Goal: Information Seeking & Learning: Check status

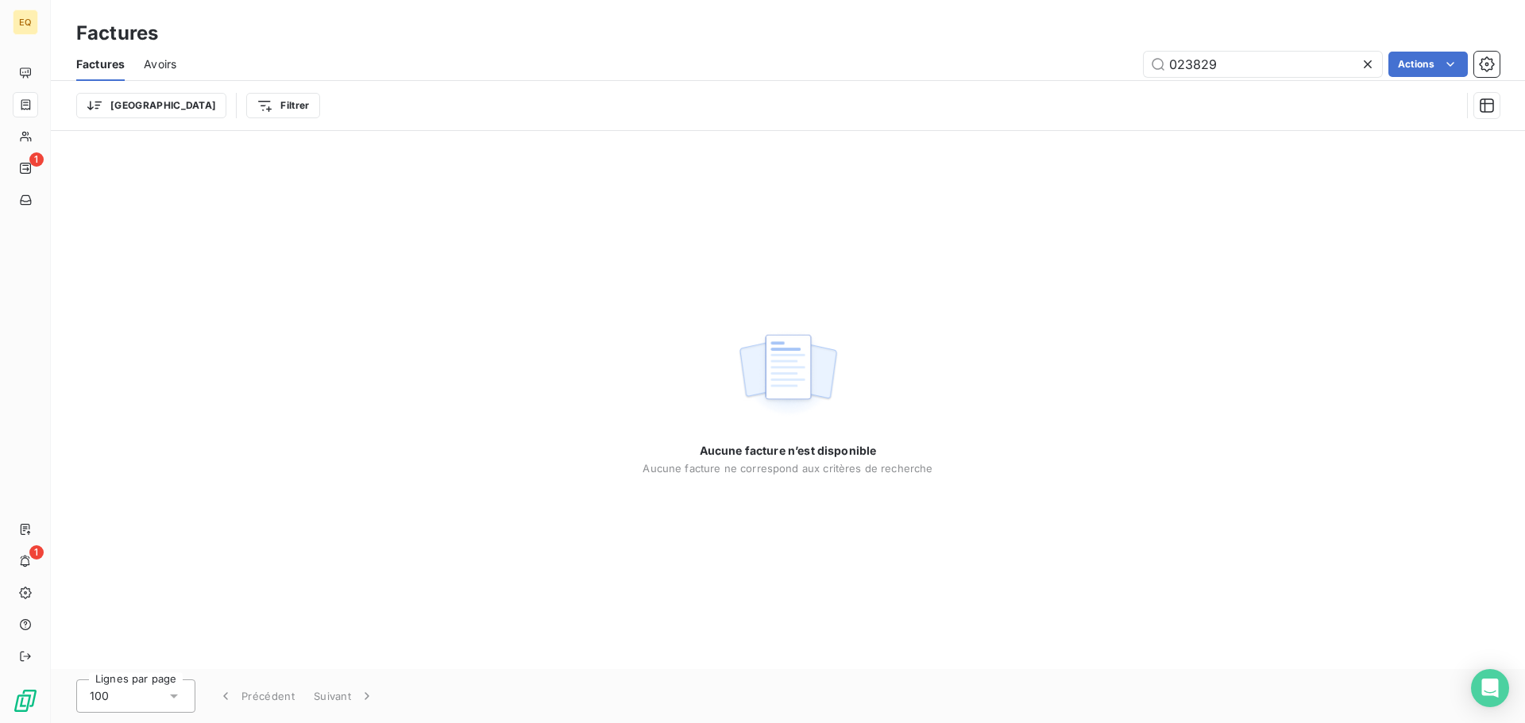
drag, startPoint x: 1227, startPoint y: 66, endPoint x: 1122, endPoint y: 67, distance: 104.8
click at [1122, 67] on div "023829 Actions" at bounding box center [847, 64] width 1304 height 25
type input "023219"
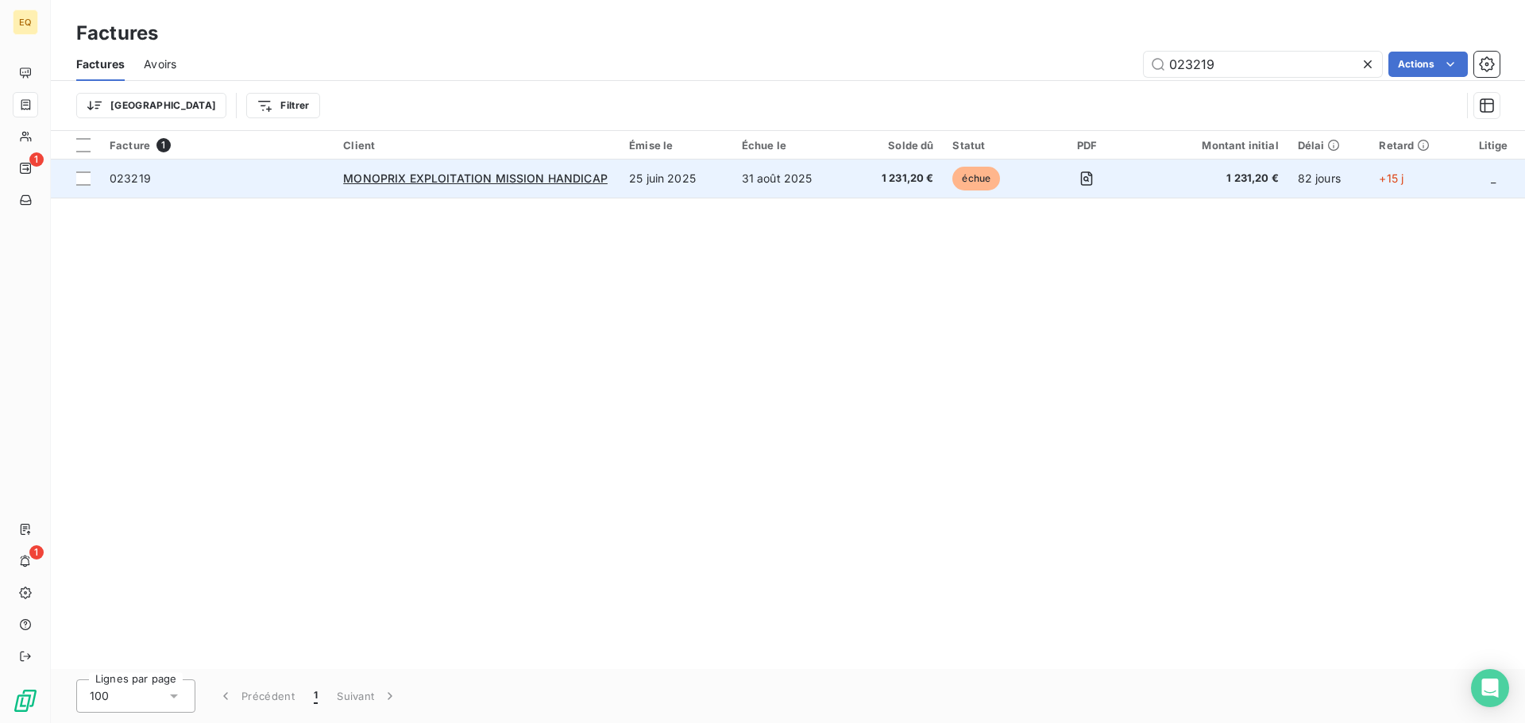
click at [782, 175] on td "31 août 2025" at bounding box center [791, 179] width 118 height 38
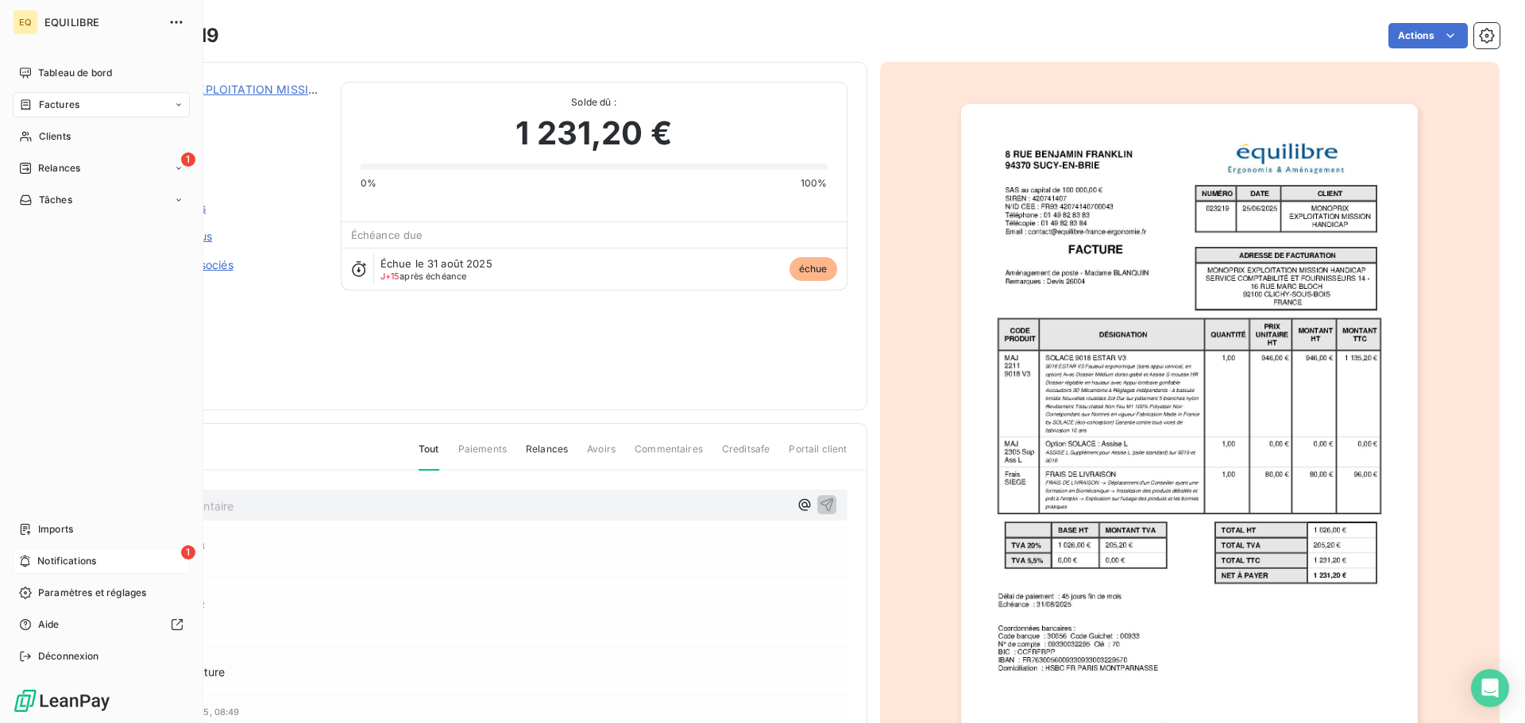
click at [68, 557] on span "Notifications" at bounding box center [66, 561] width 59 height 14
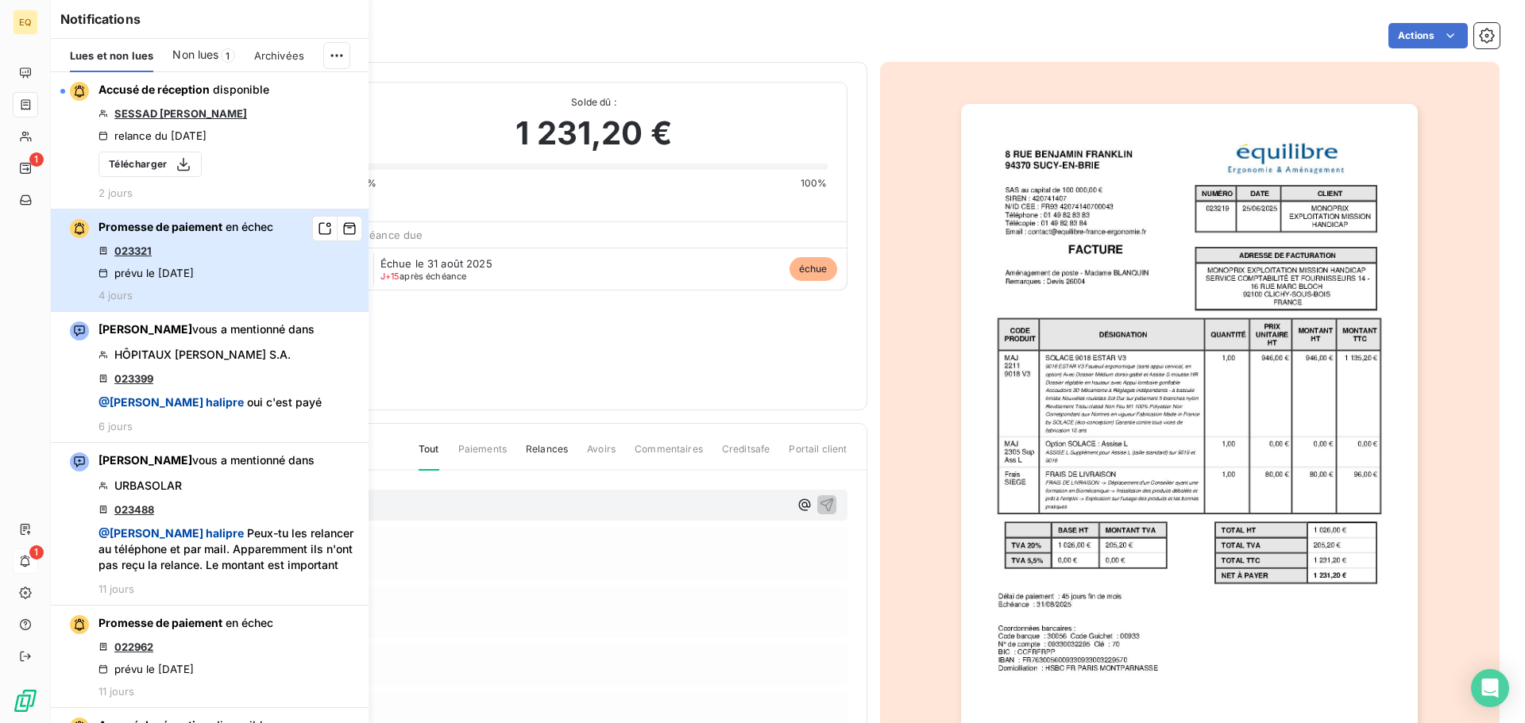
click button "Promesse de paiement en échec 023321 prévu le [DATE] 4 jours" at bounding box center [210, 261] width 318 height 102
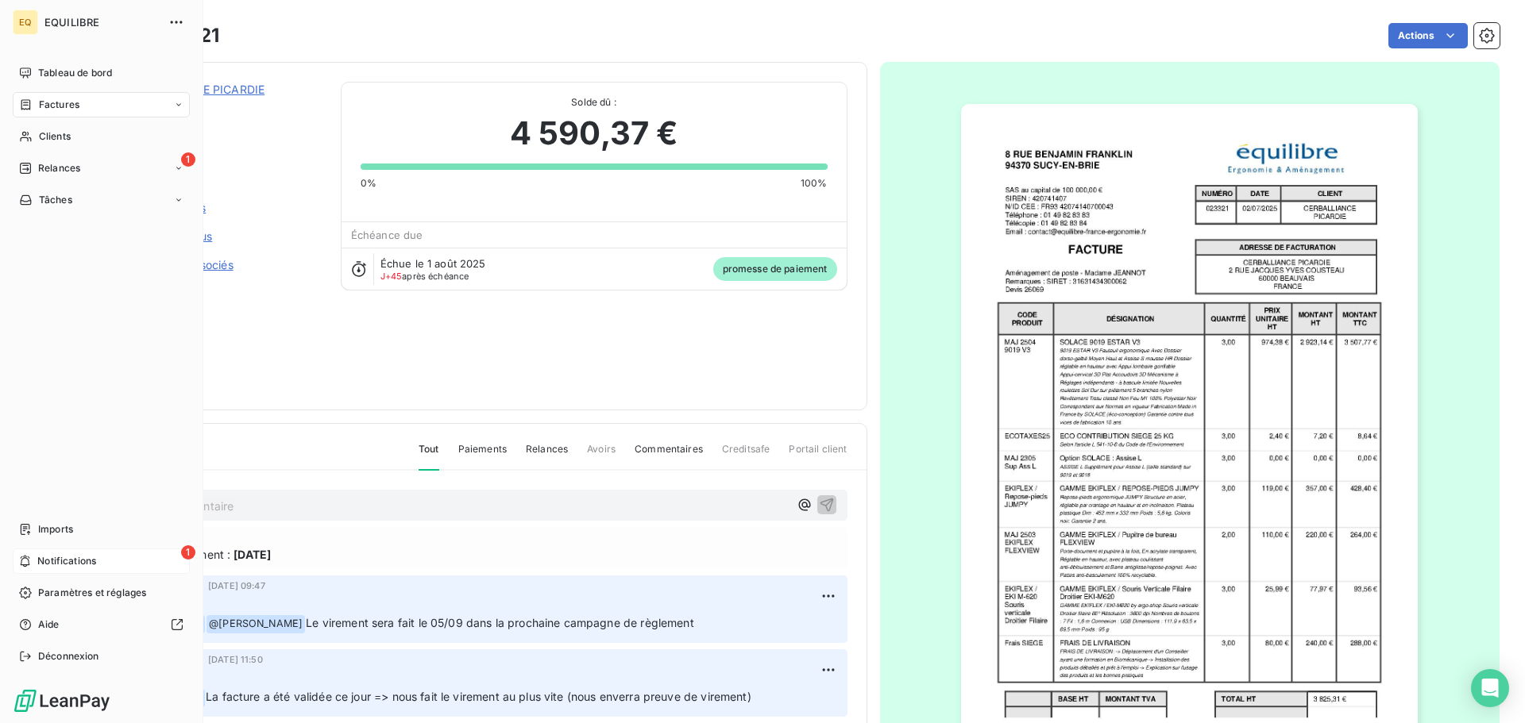
click at [72, 561] on span "Notifications" at bounding box center [66, 561] width 59 height 14
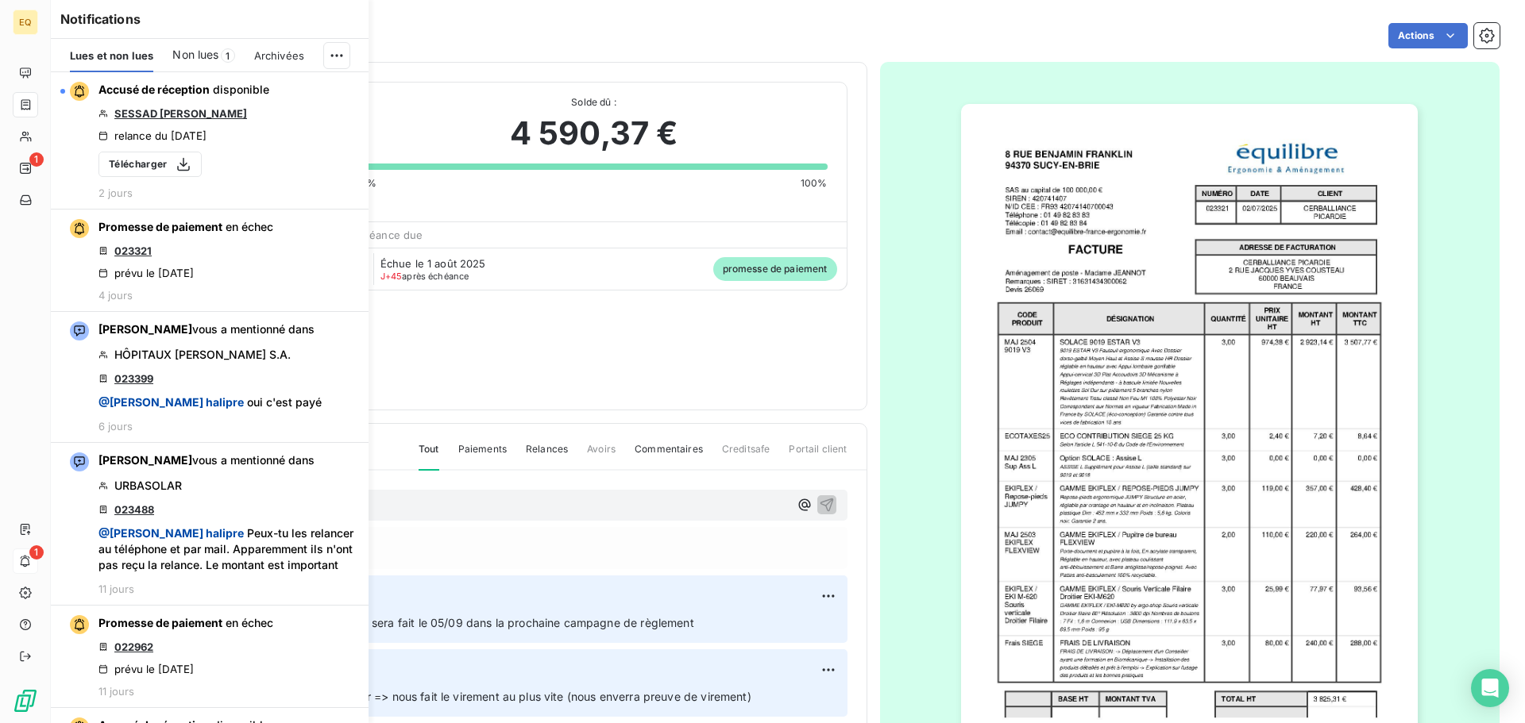
click at [193, 52] on span "Non lues" at bounding box center [195, 55] width 46 height 16
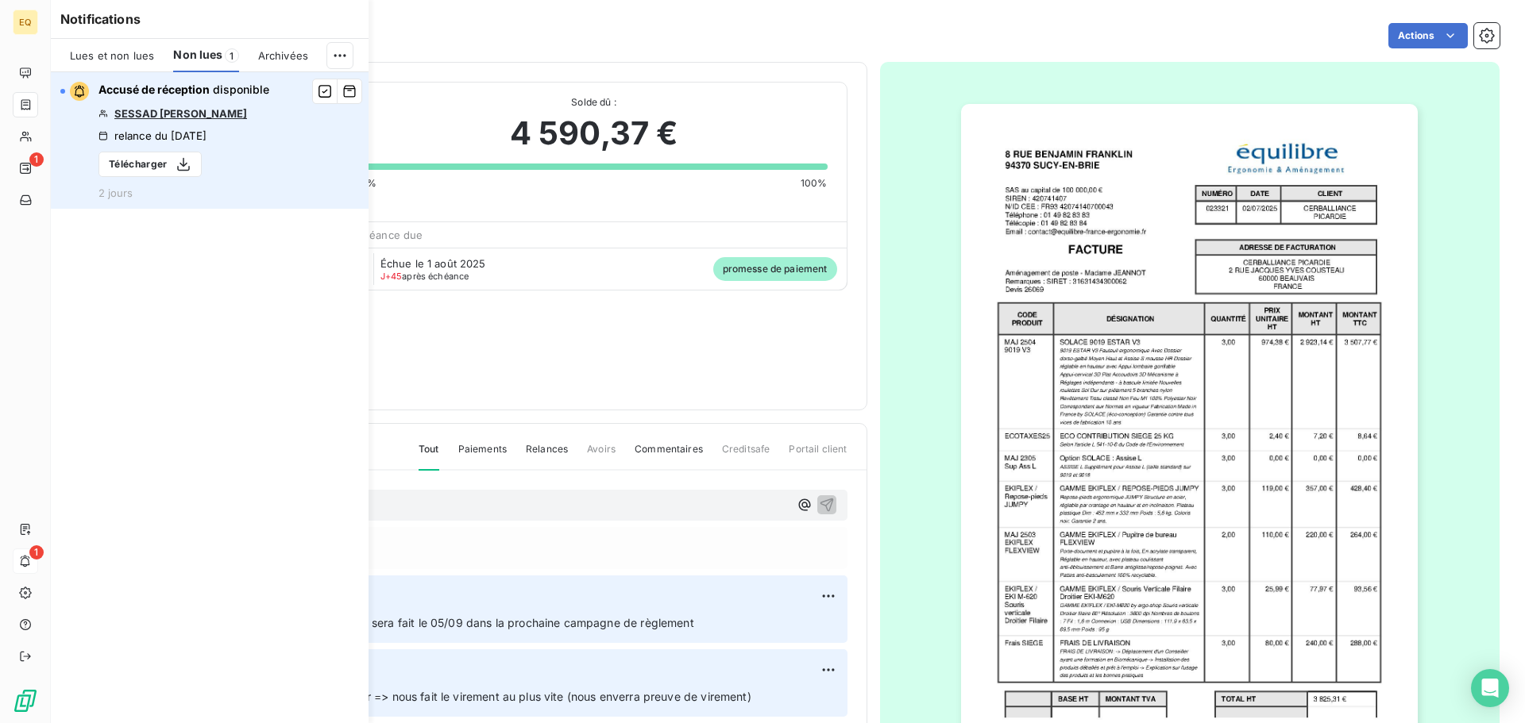
click at [51, 72] on button "Accusé de réception disponible SESSAD [PERSON_NAME] relance du [DATE] Télécharg…" at bounding box center [210, 140] width 318 height 137
click button "Accusé de réception disponible SESSAD [PERSON_NAME] relance du [DATE] Télécharg…" at bounding box center [210, 140] width 318 height 137
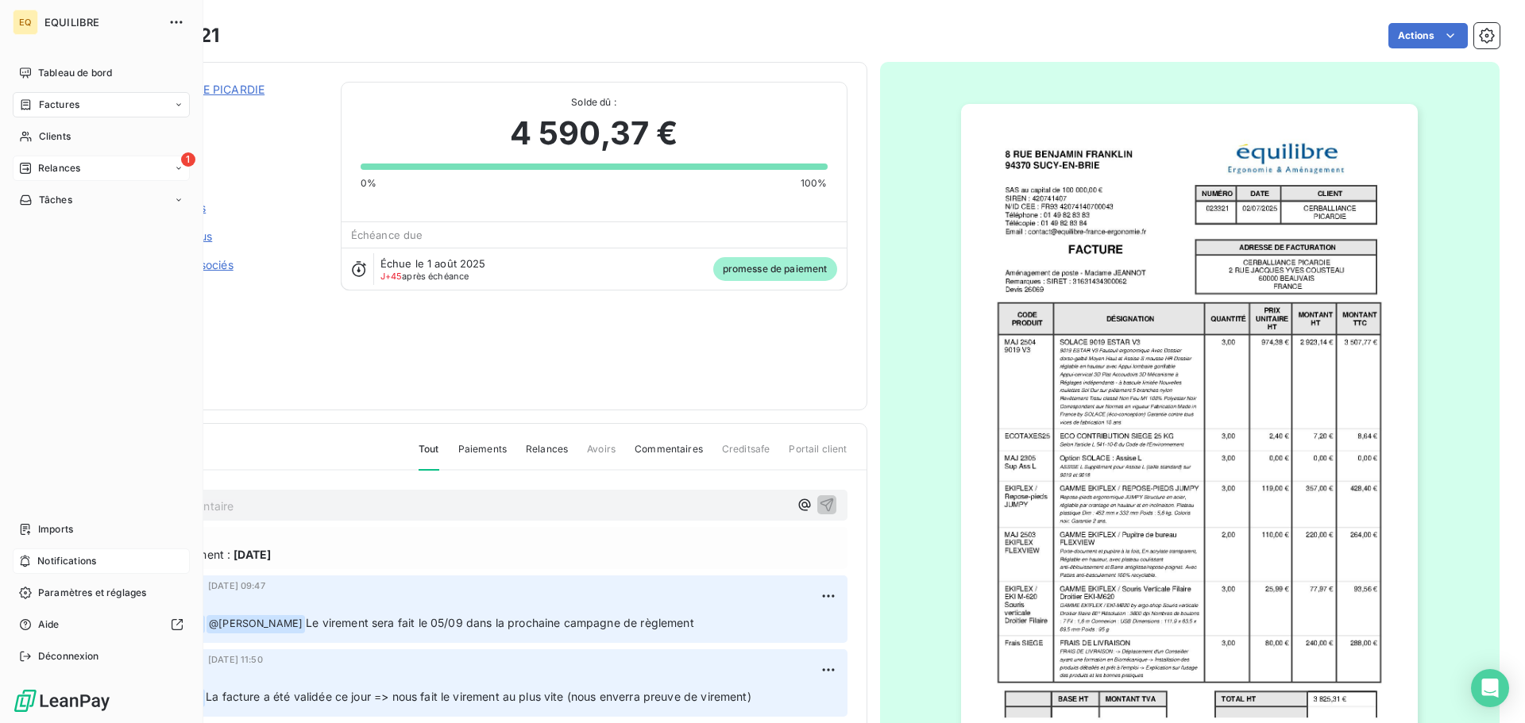
click at [84, 167] on div "1 Relances" at bounding box center [101, 168] width 177 height 25
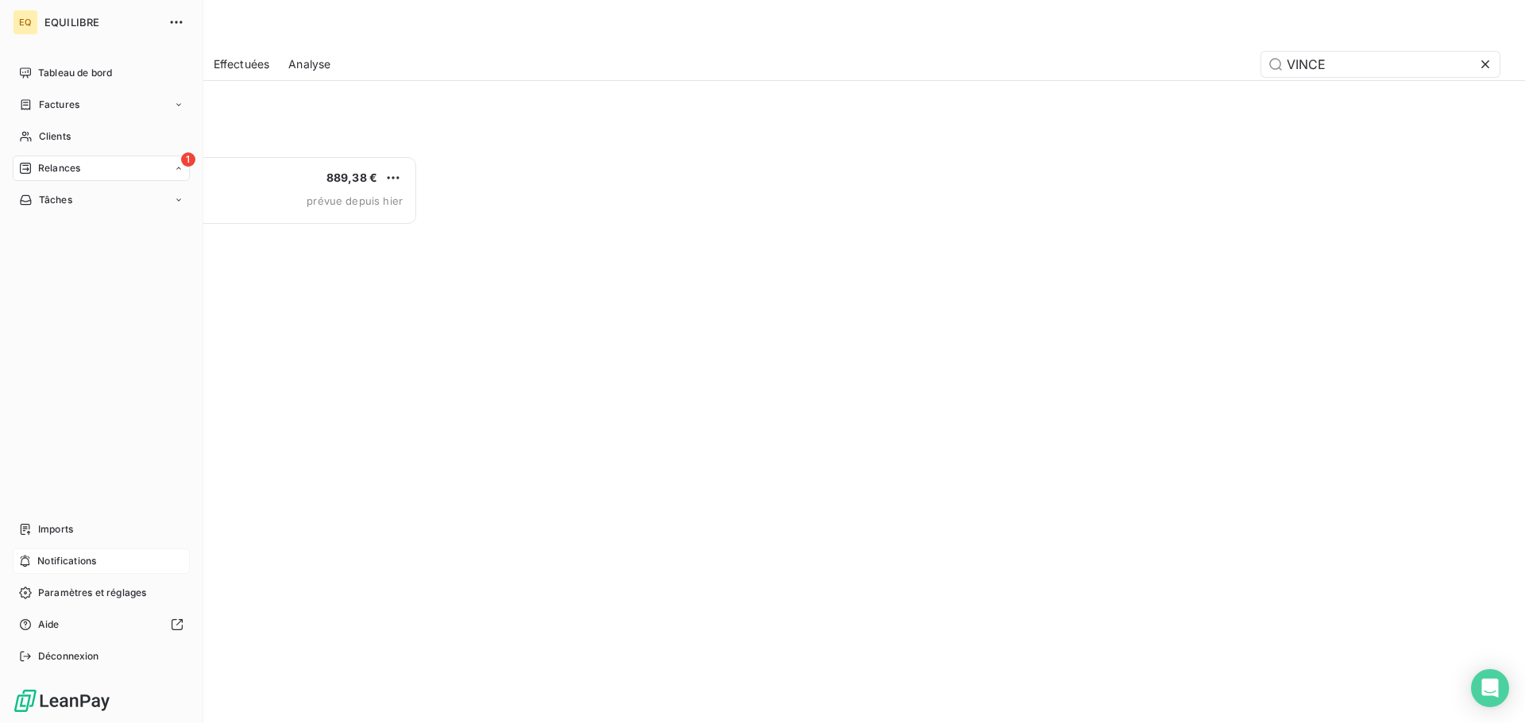
scroll to position [556, 330]
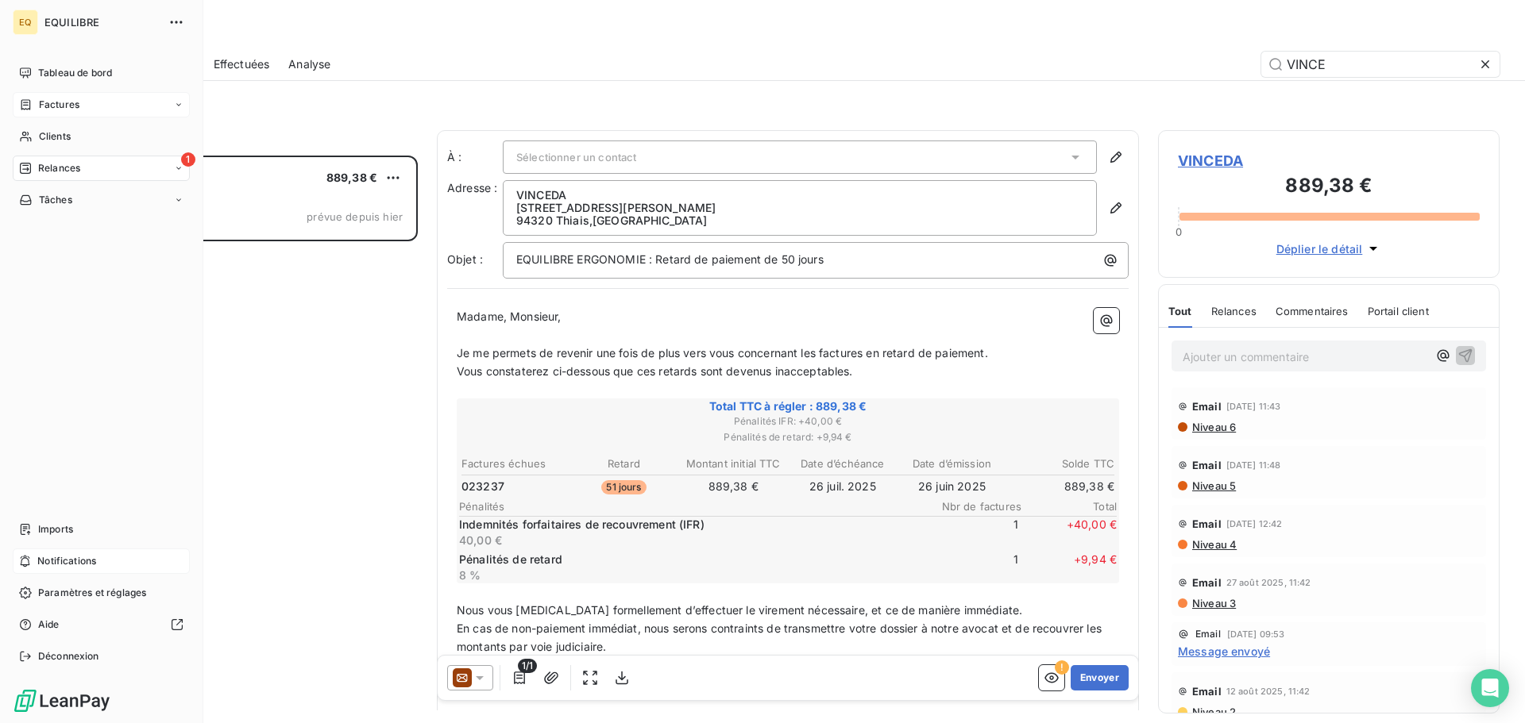
click at [49, 98] on div "Factures" at bounding box center [101, 104] width 177 height 25
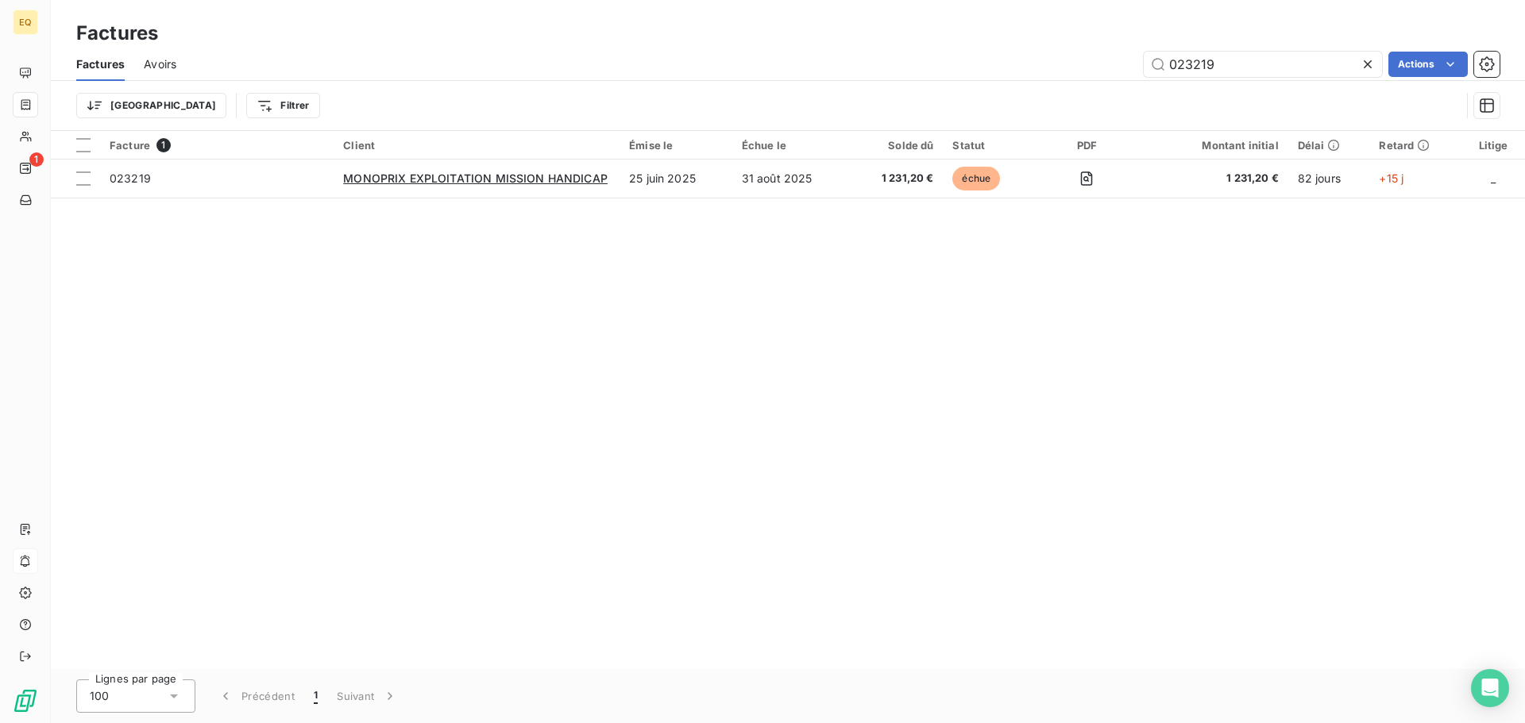
drag, startPoint x: 1229, startPoint y: 60, endPoint x: 1106, endPoint y: 64, distance: 123.1
click at [1119, 52] on div "023219 Actions" at bounding box center [847, 64] width 1304 height 25
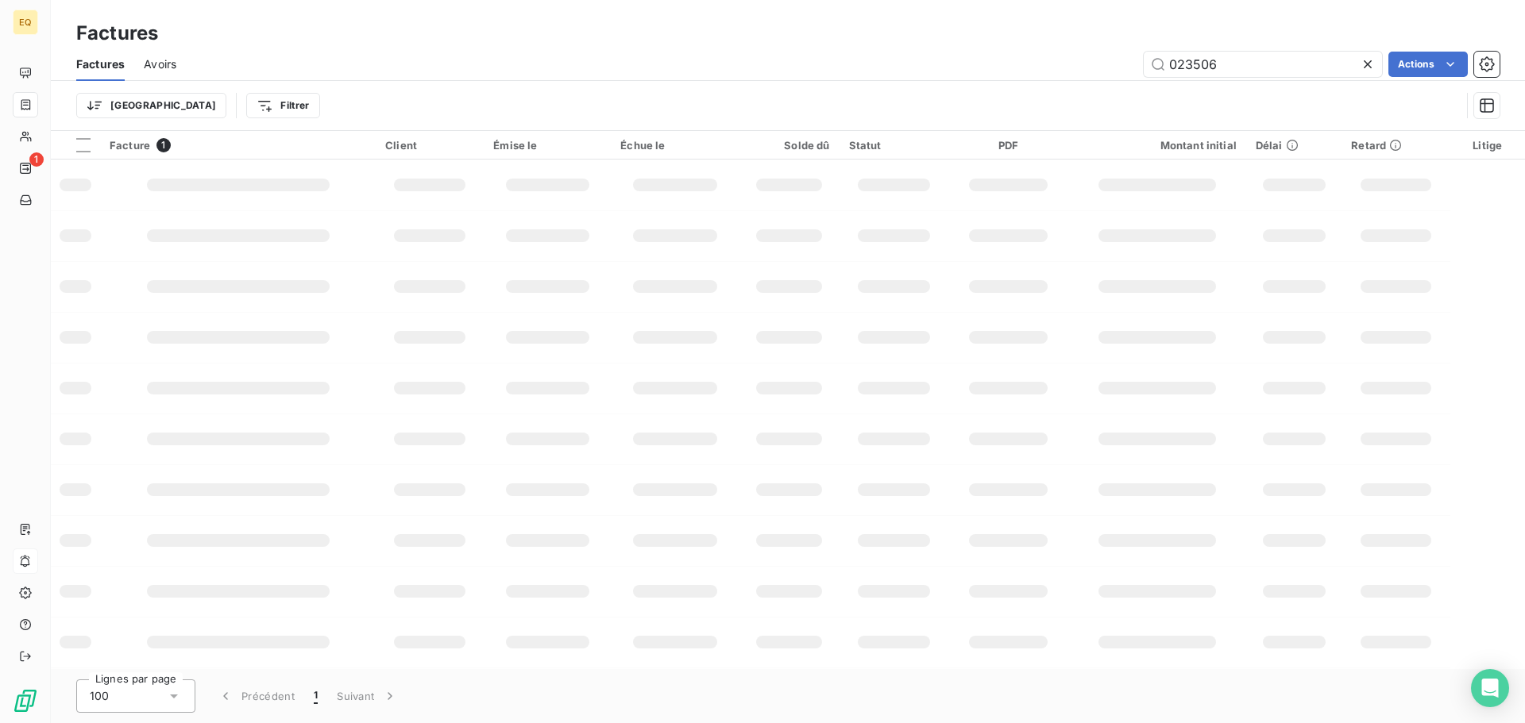
type input "023506"
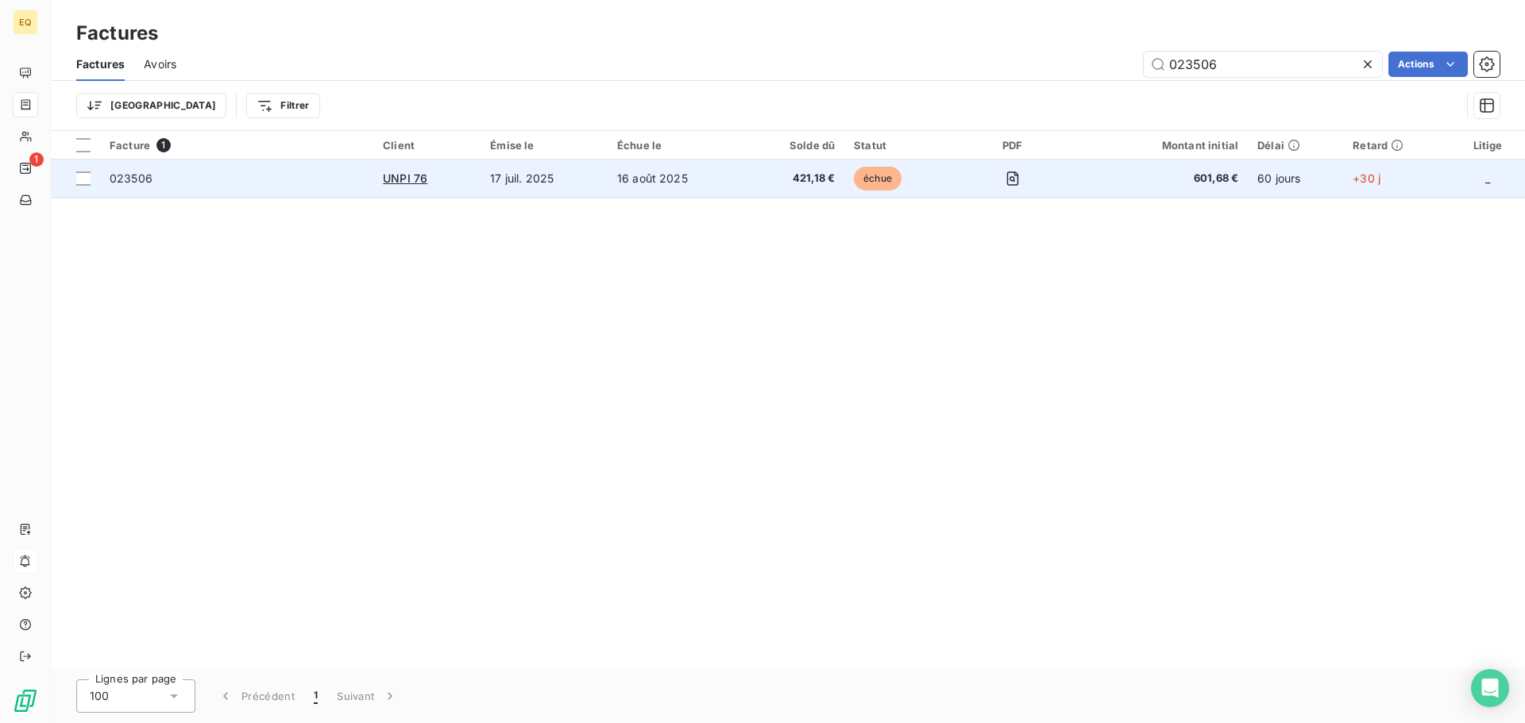
click at [276, 179] on span "023506" at bounding box center [237, 179] width 254 height 16
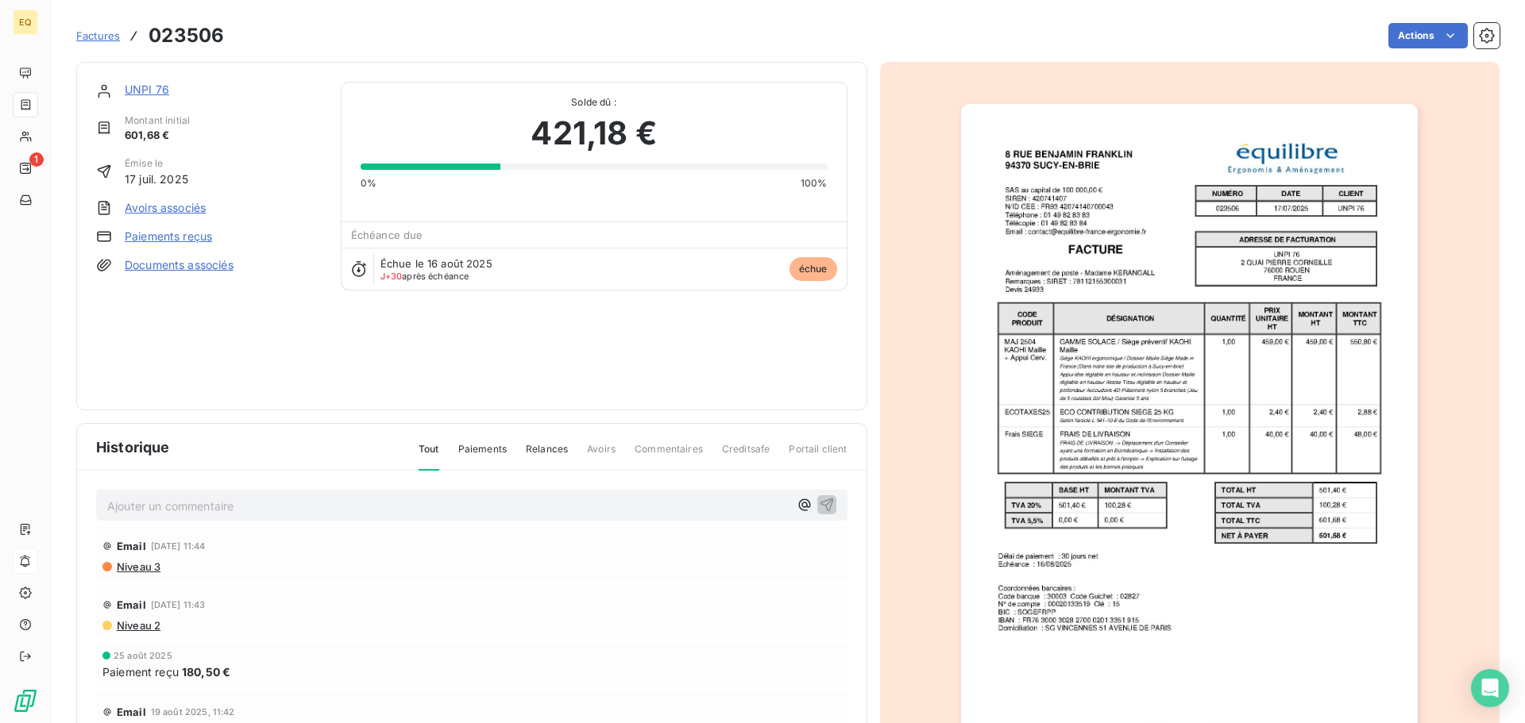
click at [161, 260] on link "Documents associés" at bounding box center [179, 265] width 109 height 16
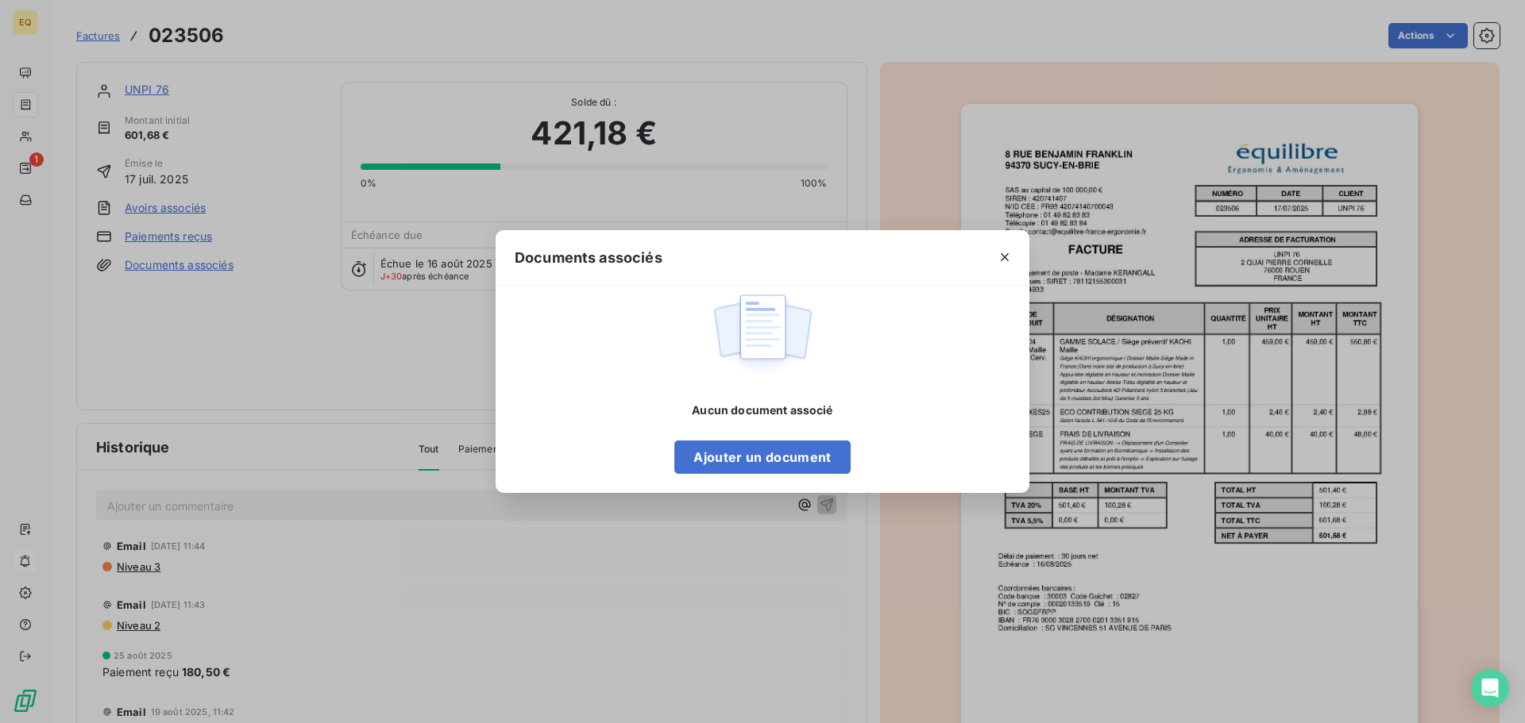
drag, startPoint x: 434, startPoint y: 39, endPoint x: 384, endPoint y: 19, distance: 53.8
click at [427, 37] on div "Documents associés Aucun document associé Ajouter un document" at bounding box center [762, 361] width 1525 height 723
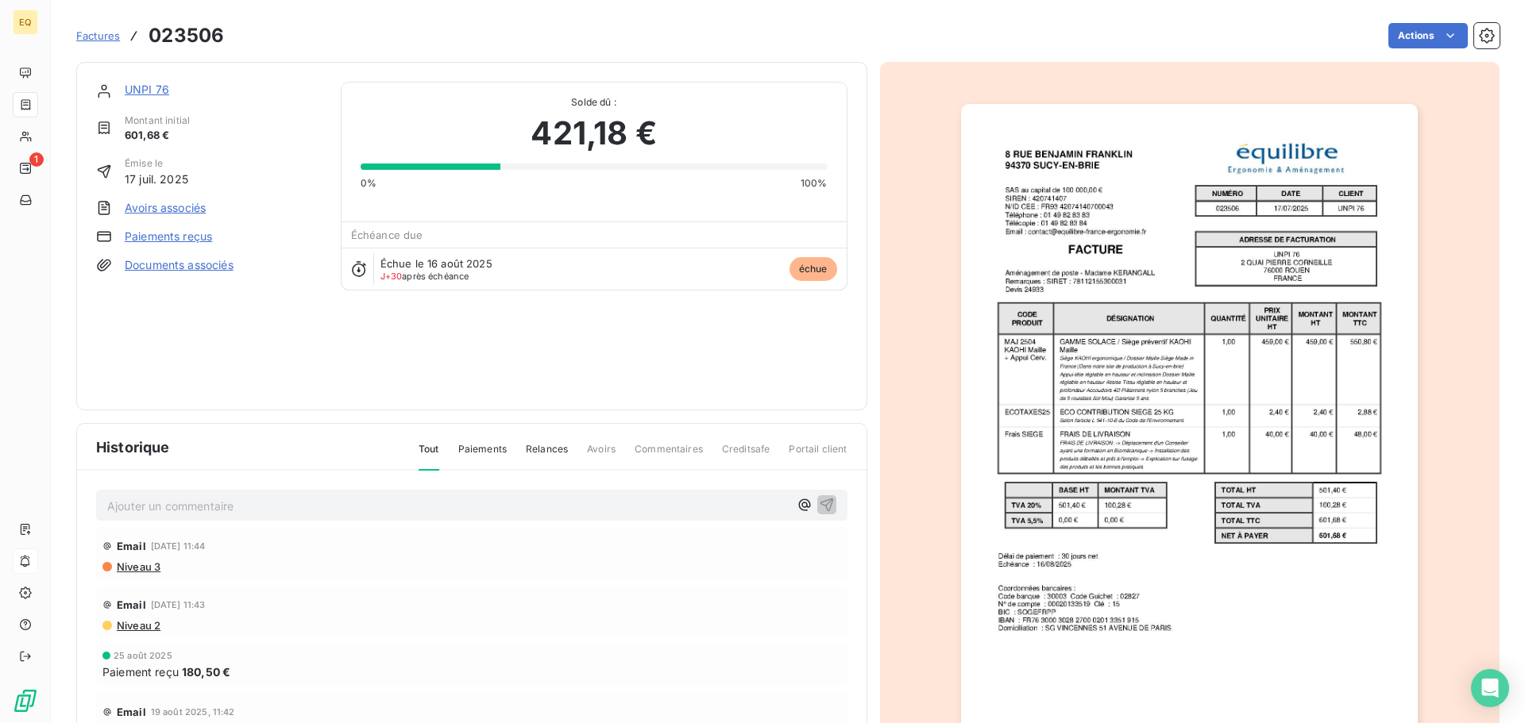
click at [150, 82] on div "UNPI 76 Montant initial 601,68 € Émise le [DATE] Avoirs associés Paiements reçu…" at bounding box center [471, 236] width 791 height 349
click at [152, 87] on link "UNPI 76" at bounding box center [147, 89] width 44 height 13
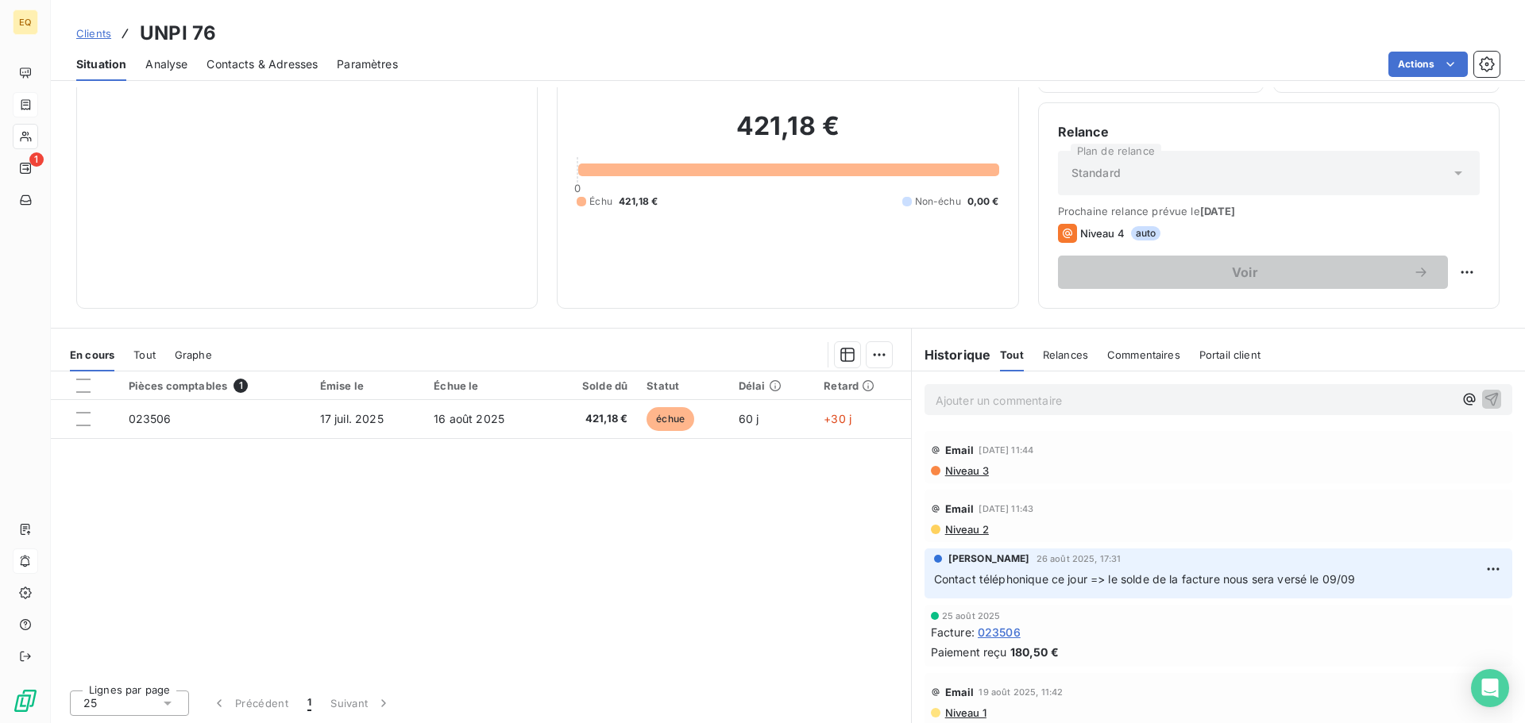
scroll to position [107, 0]
